Goal: Check status: Check status

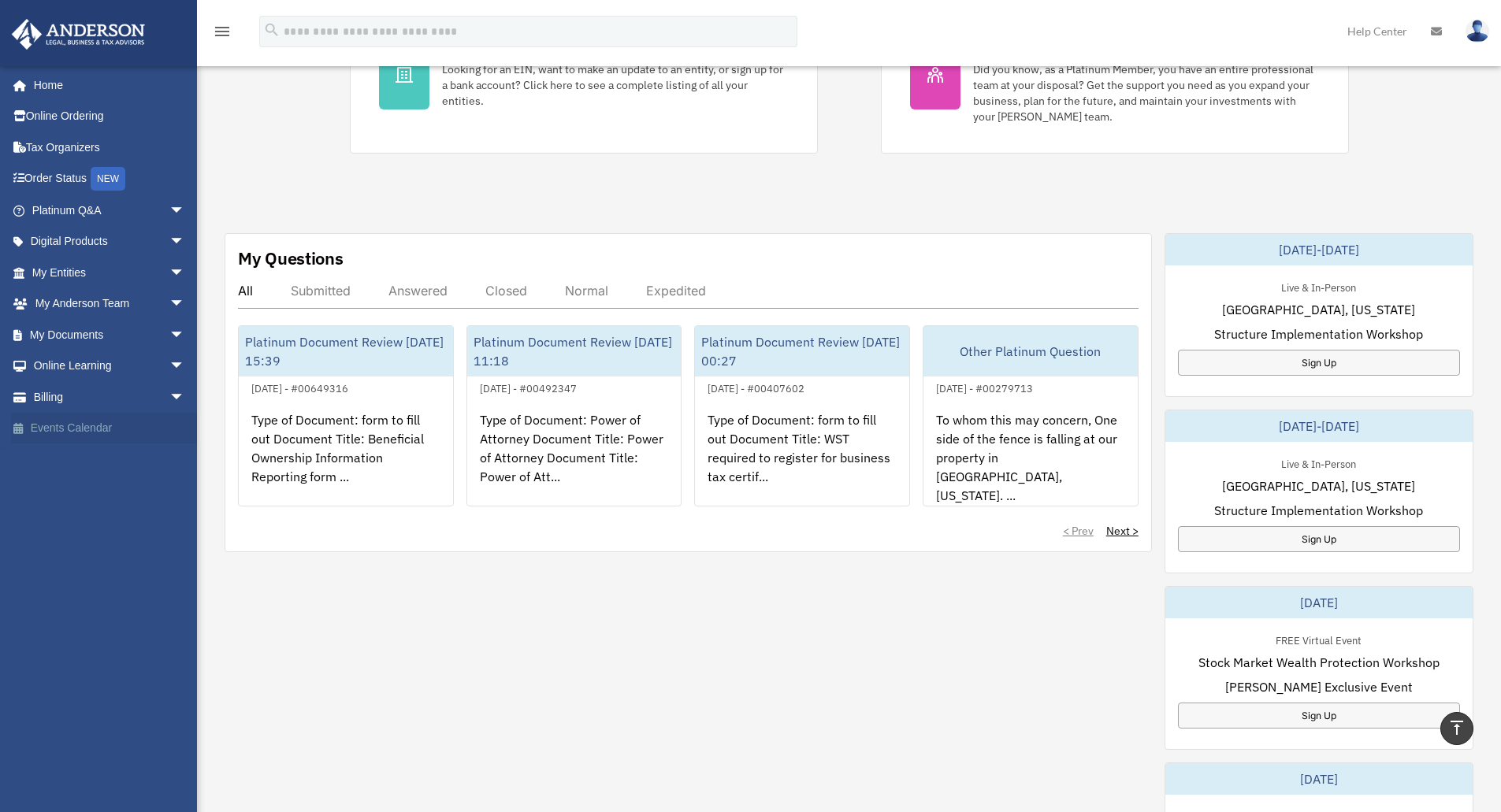
scroll to position [157, 0]
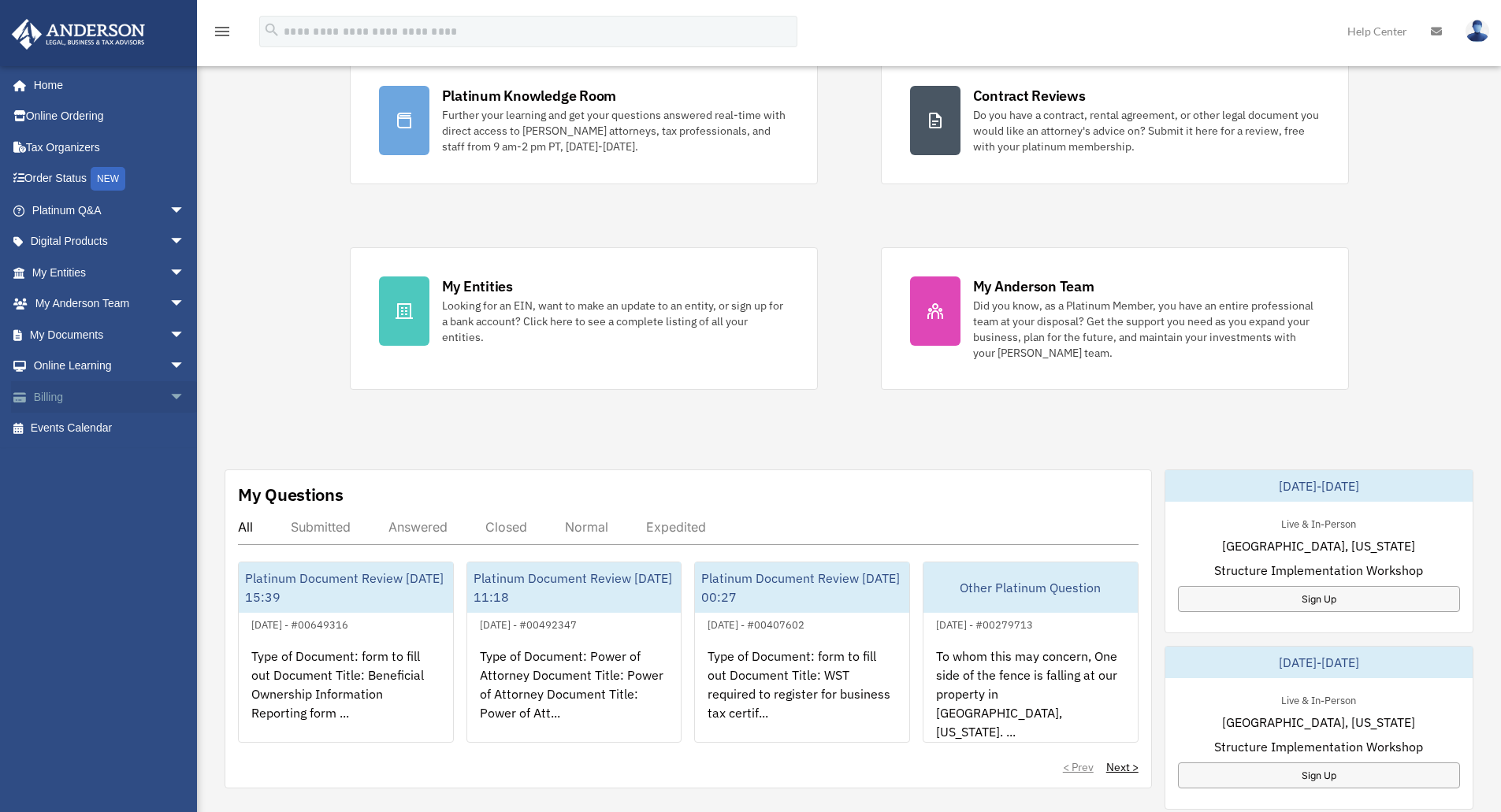
click at [169, 400] on span "arrow_drop_down" at bounding box center [185, 397] width 32 height 33
click at [83, 462] on link "Past Invoices" at bounding box center [115, 460] width 187 height 32
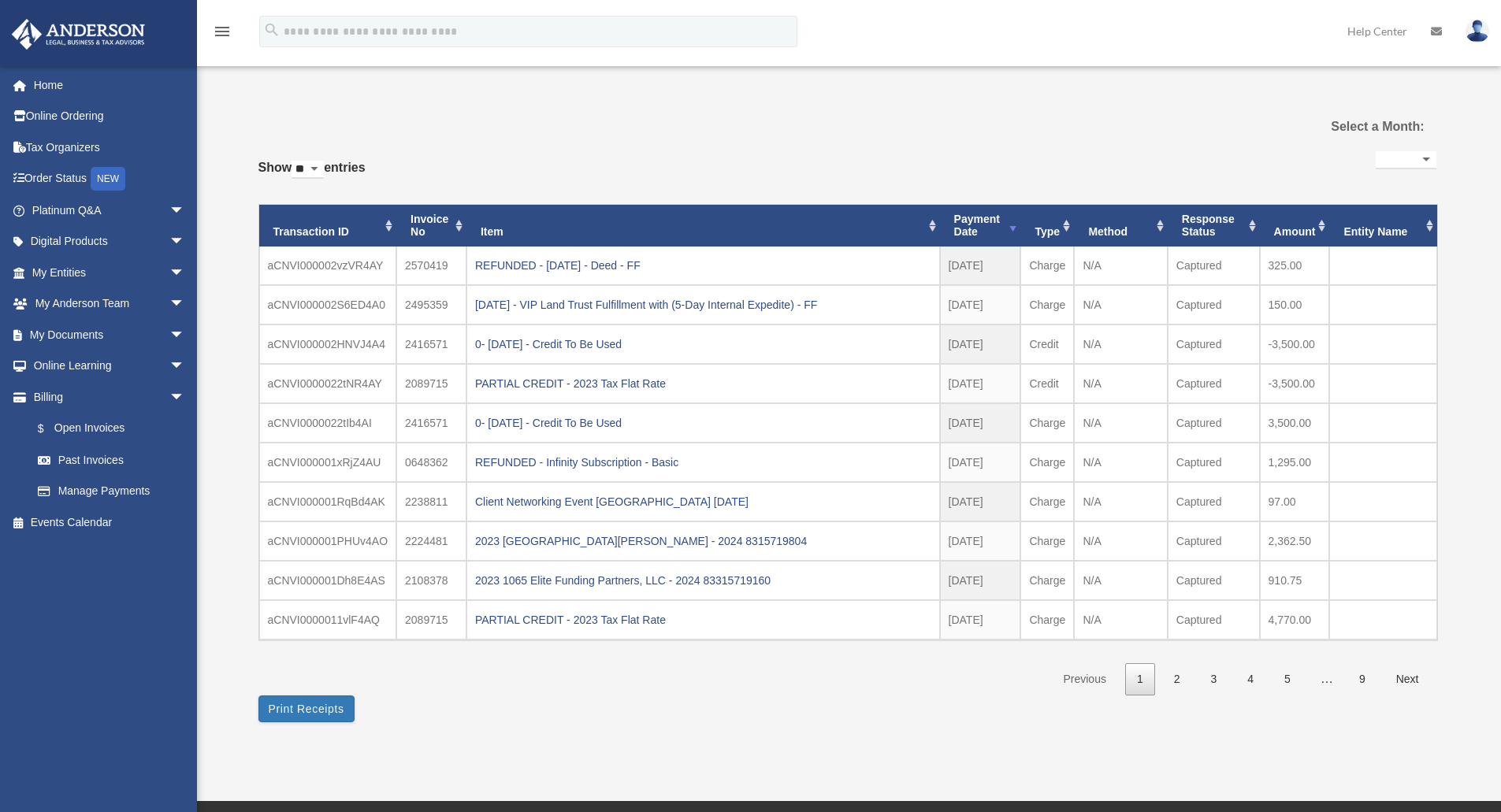
select select
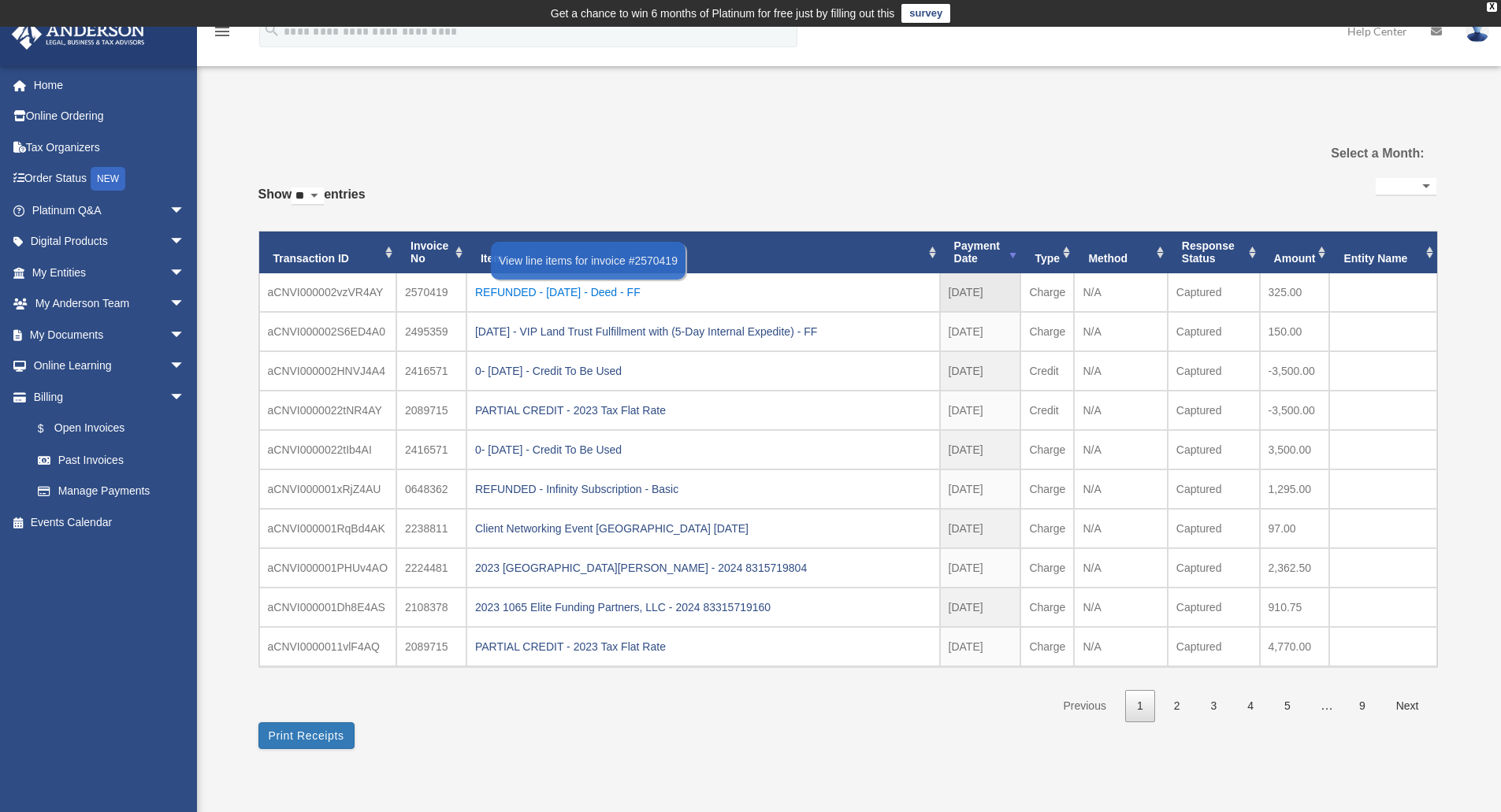
click at [544, 291] on div "REFUNDED - [DATE] - Deed - FF" at bounding box center [703, 292] width 456 height 22
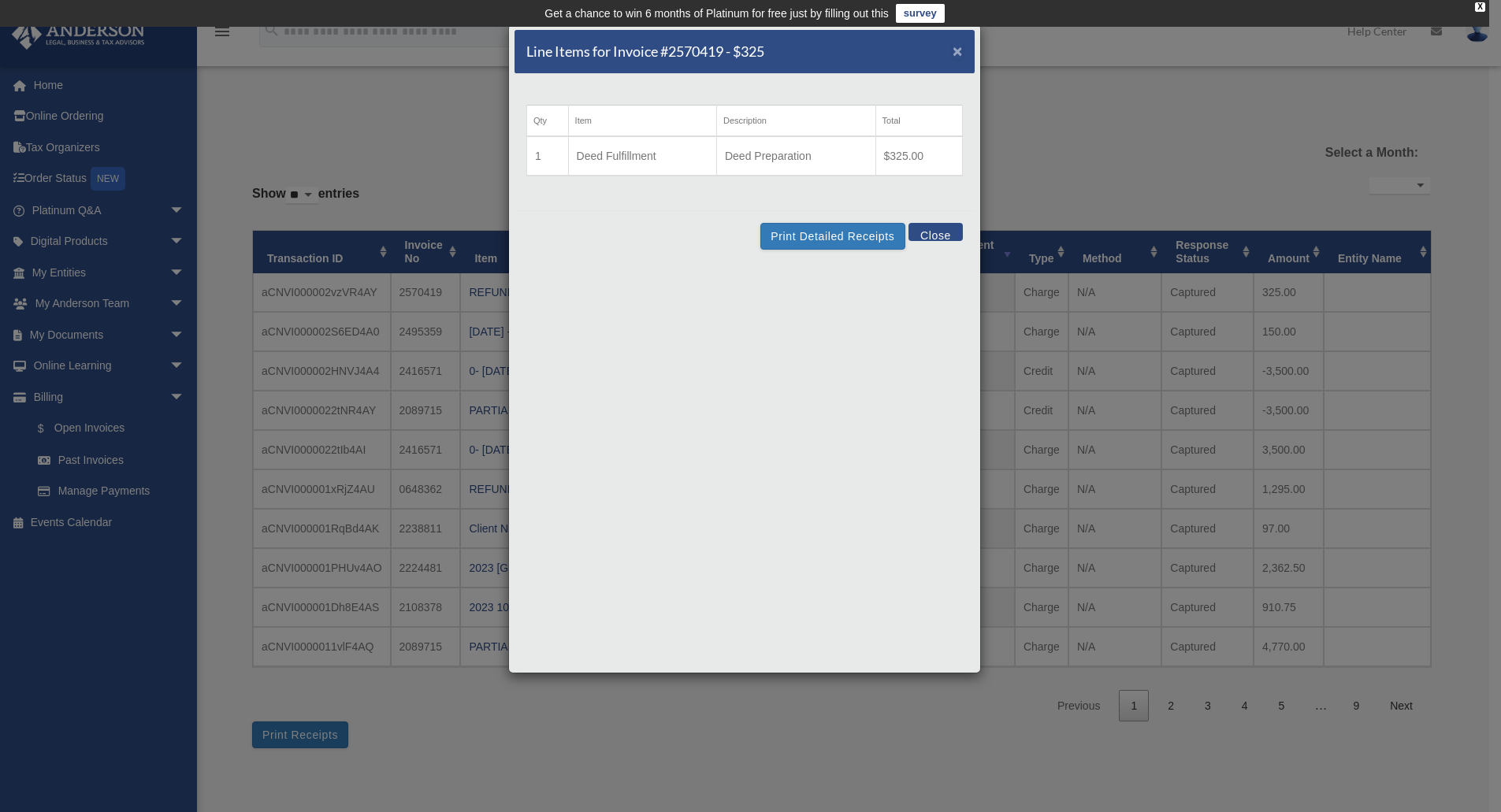
click at [953, 52] on span "×" at bounding box center [957, 51] width 10 height 18
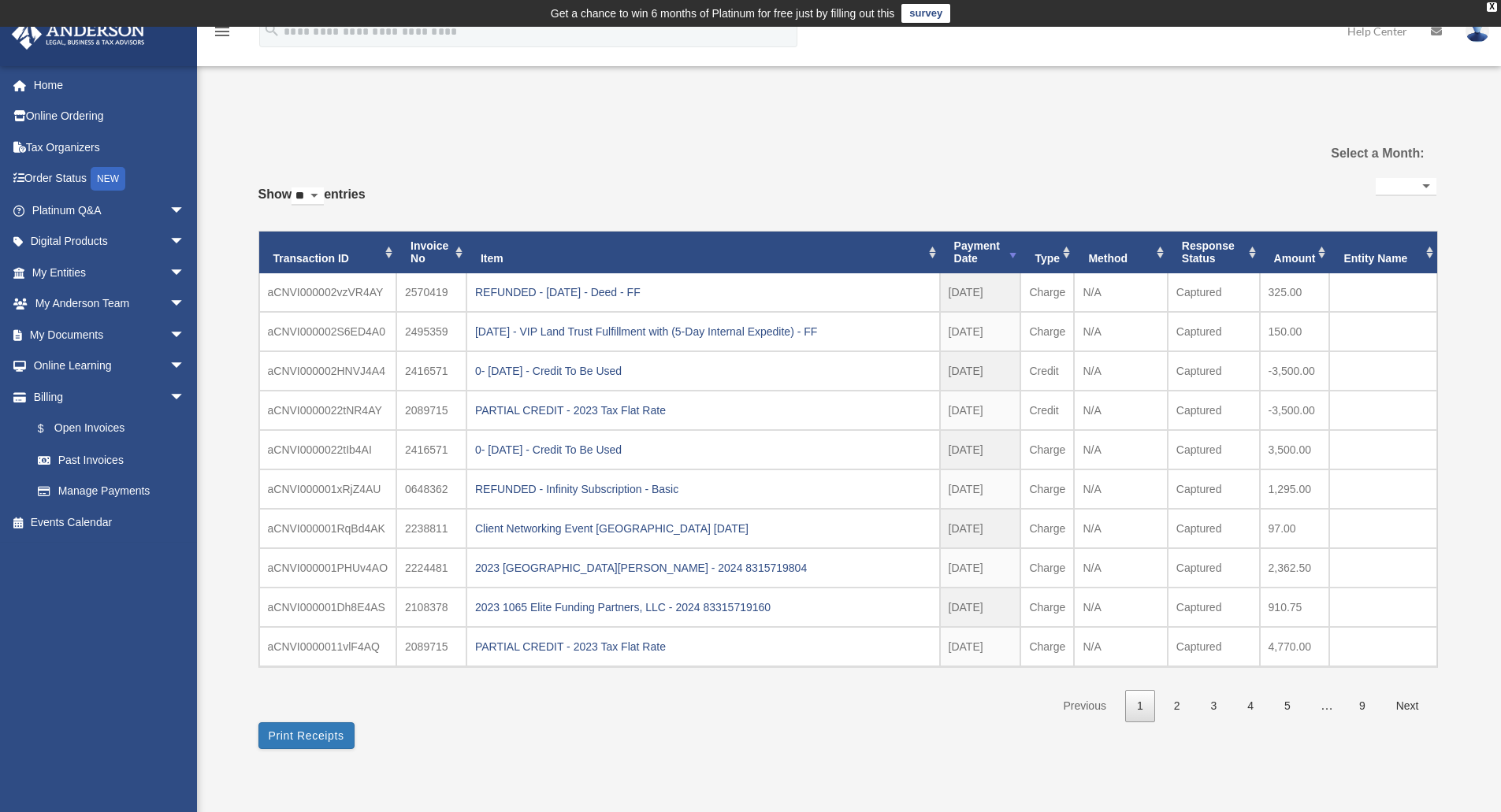
click at [643, 293] on div "REFUNDED - [DATE] - Deed - FF" at bounding box center [703, 292] width 456 height 22
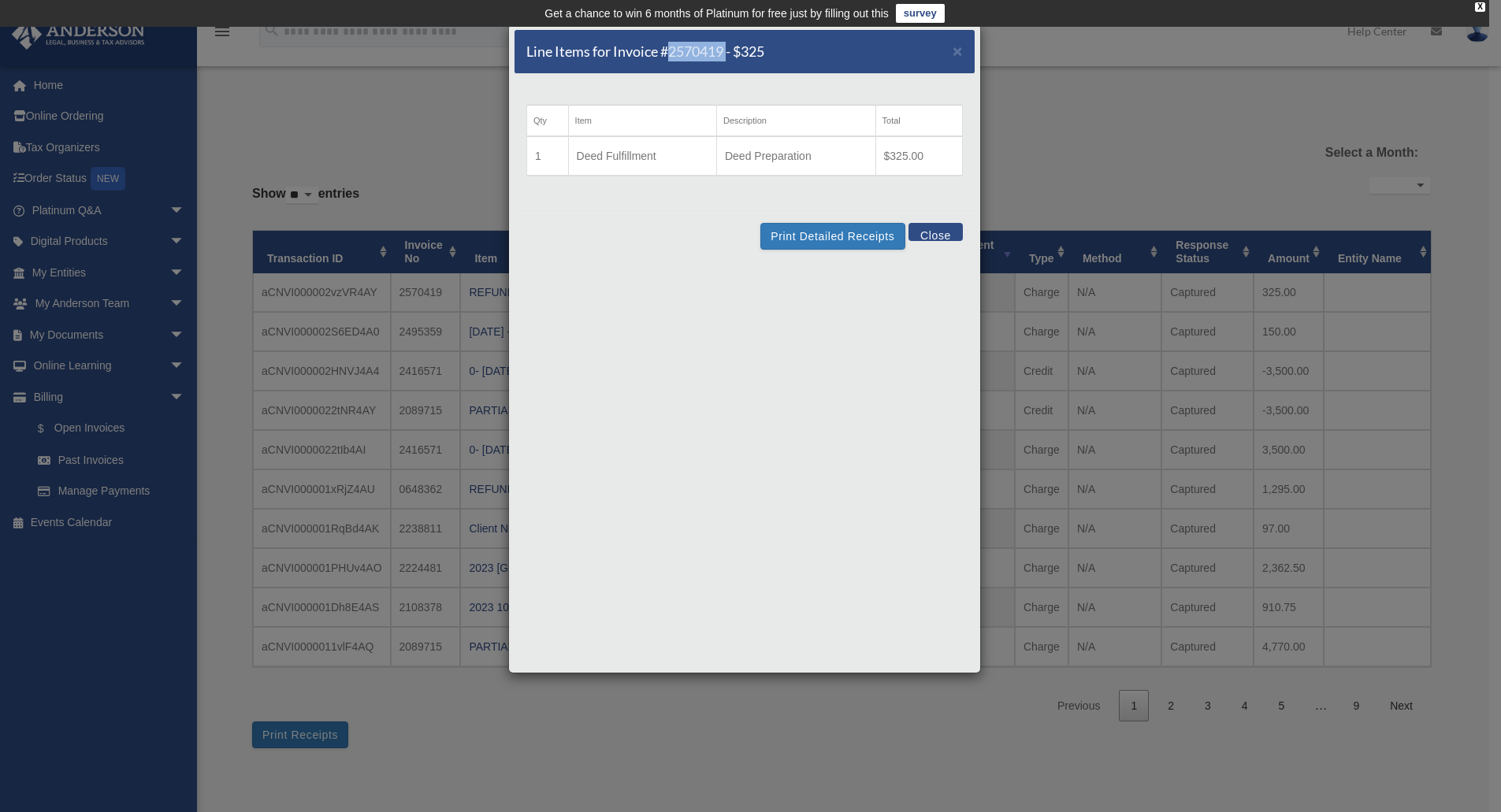
drag, startPoint x: 728, startPoint y: 52, endPoint x: 671, endPoint y: 53, distance: 57.0
click at [671, 53] on h5 "Line Items for Invoice #2570419 - $325" at bounding box center [644, 52] width 238 height 20
copy h5 "2570419"
click at [1091, 133] on div "Line Items for Invoice #2570419 - $325 × Qty Item Description Total 1 Deed Fulf…" at bounding box center [750, 406] width 1501 height 812
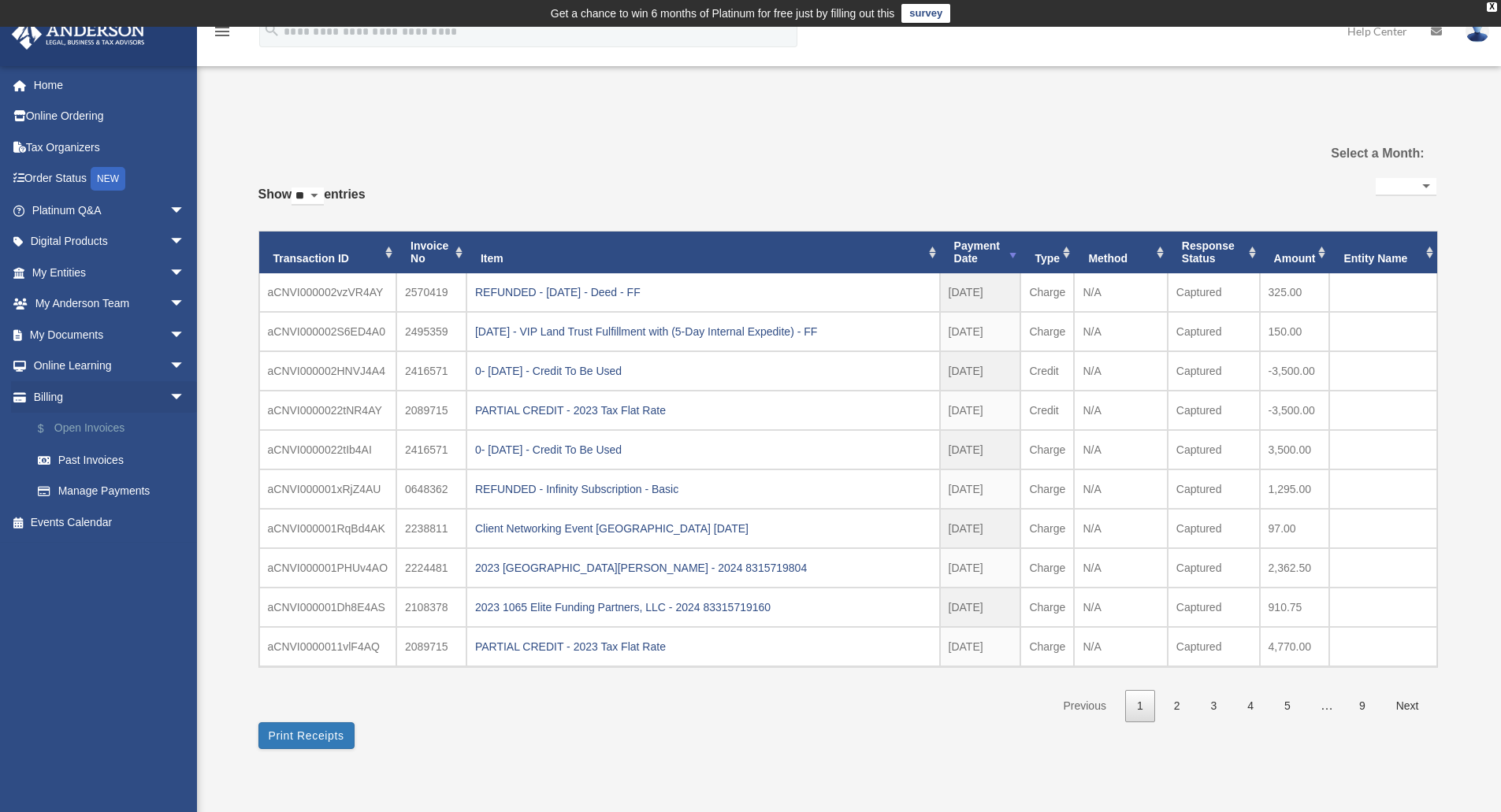
click at [95, 434] on link "$ Open Invoices" at bounding box center [115, 428] width 187 height 33
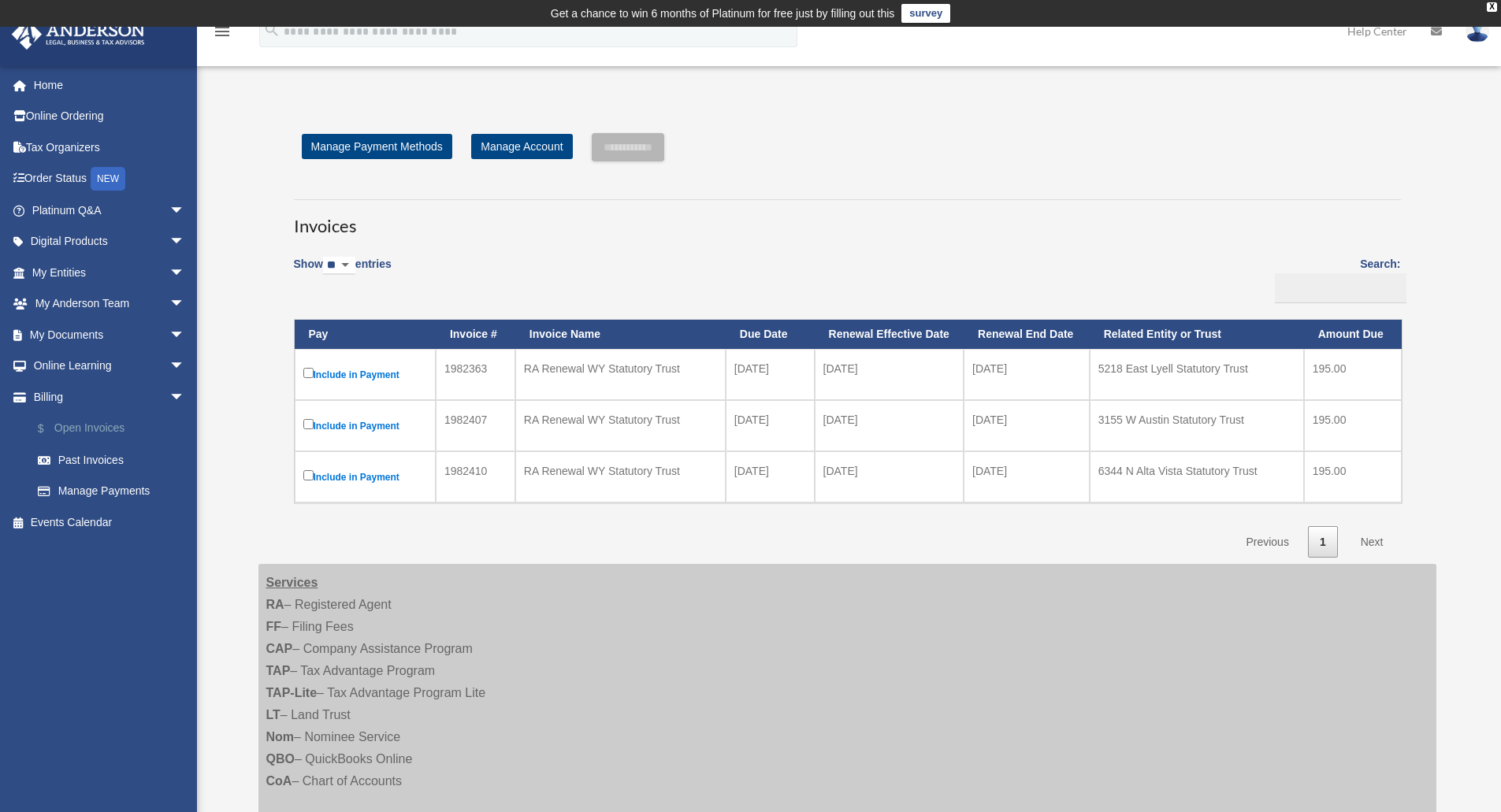
click at [87, 435] on link "$ Open Invoices" at bounding box center [115, 428] width 187 height 33
click at [99, 425] on link "$ Open Invoices" at bounding box center [115, 428] width 187 height 33
click at [85, 462] on link "Past Invoices" at bounding box center [115, 460] width 187 height 32
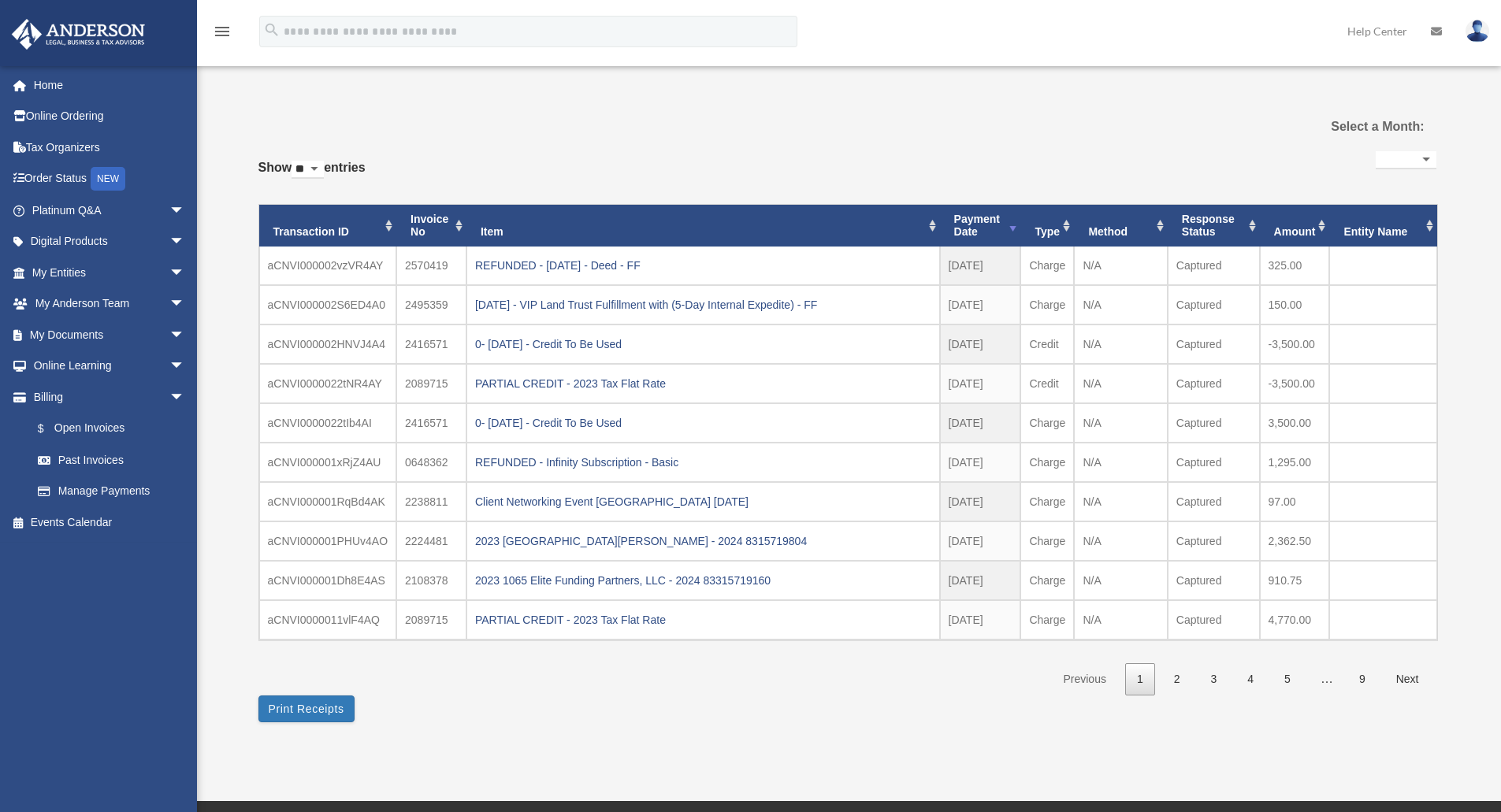
select select
